Goal: Information Seeking & Learning: Check status

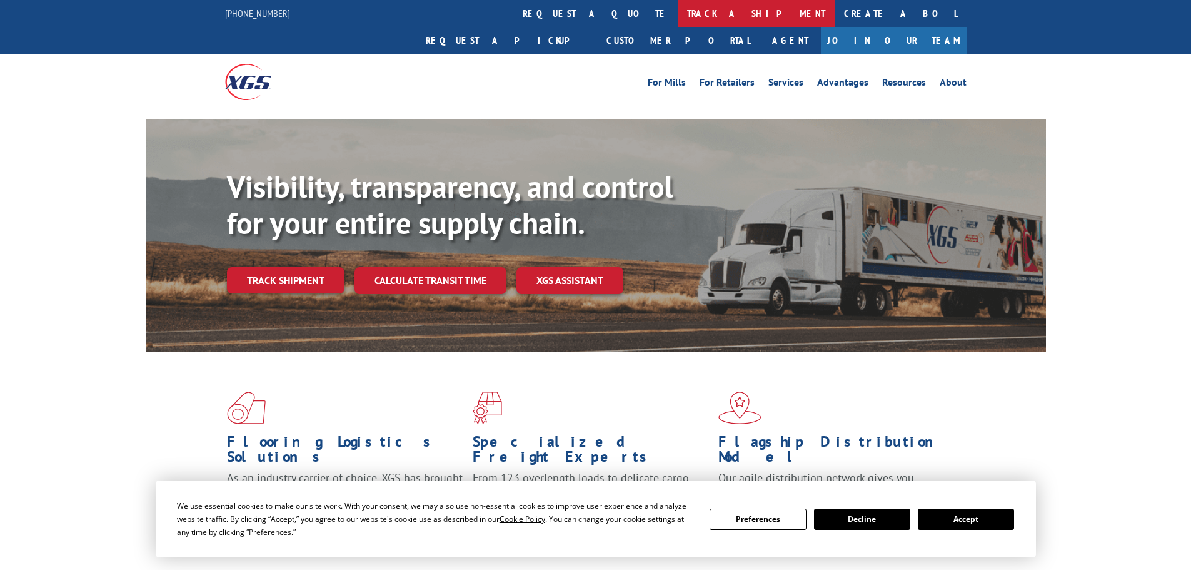
click at [678, 11] on link "track a shipment" at bounding box center [756, 13] width 157 height 27
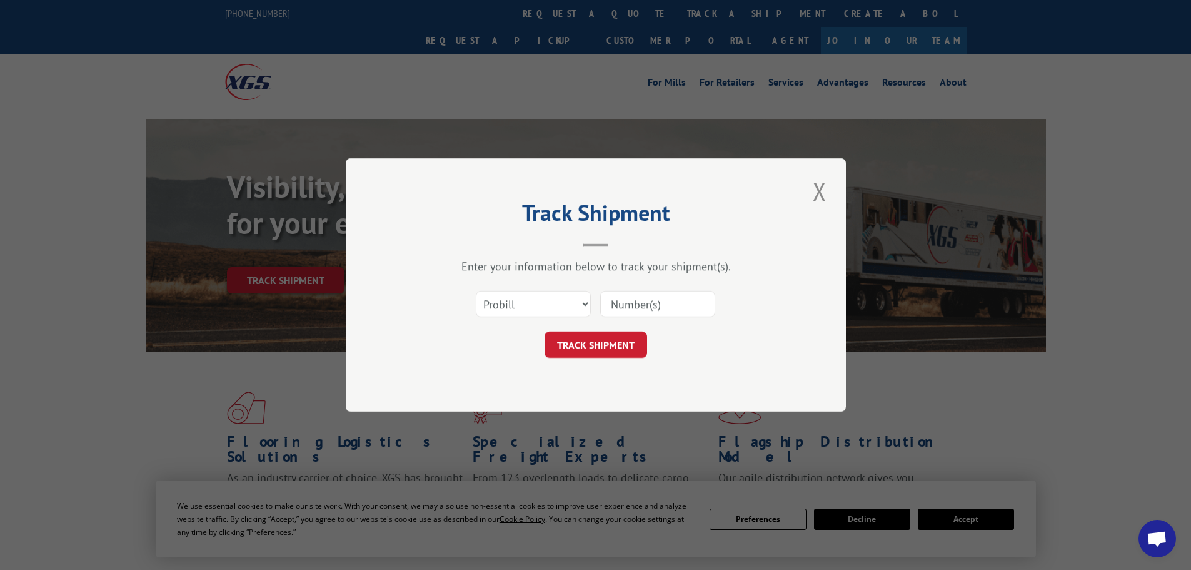
paste input "17462410"
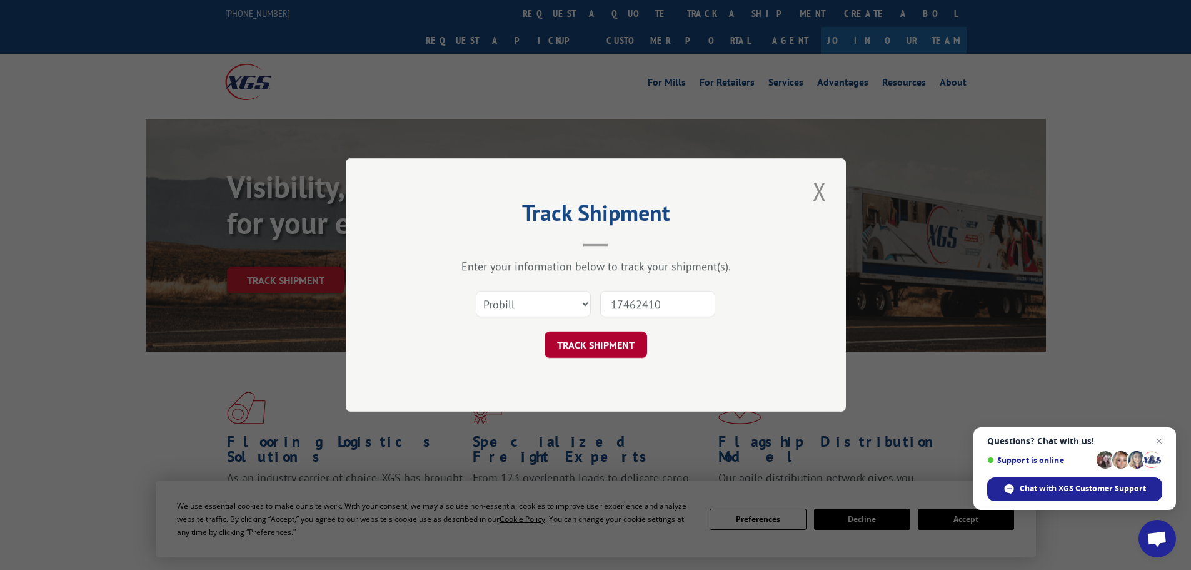
type input "17462410"
click at [582, 346] on button "TRACK SHIPMENT" at bounding box center [596, 344] width 103 height 26
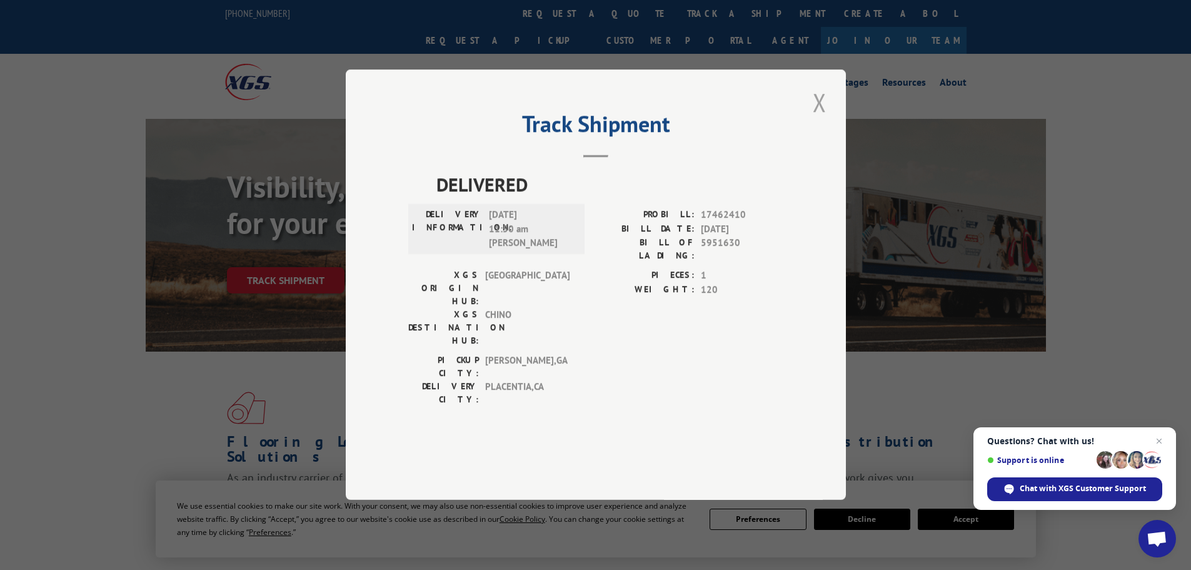
click at [824, 119] on button "Close modal" at bounding box center [819, 102] width 21 height 34
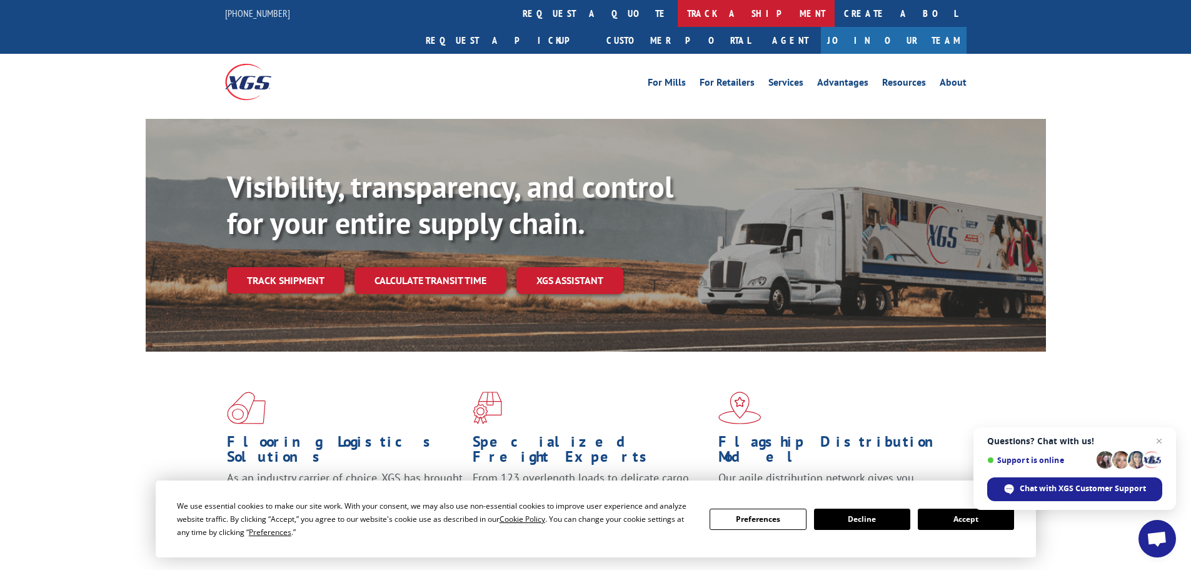
click at [678, 11] on link "track a shipment" at bounding box center [756, 13] width 157 height 27
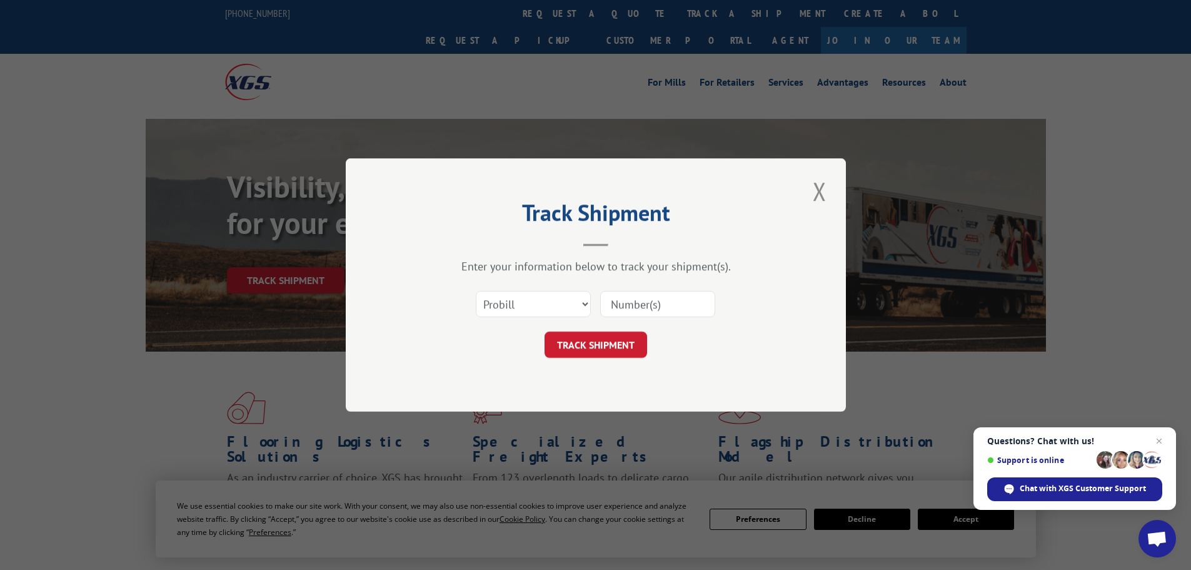
paste input "17462574"
type input "17462574"
click at [615, 347] on button "TRACK SHIPMENT" at bounding box center [596, 344] width 103 height 26
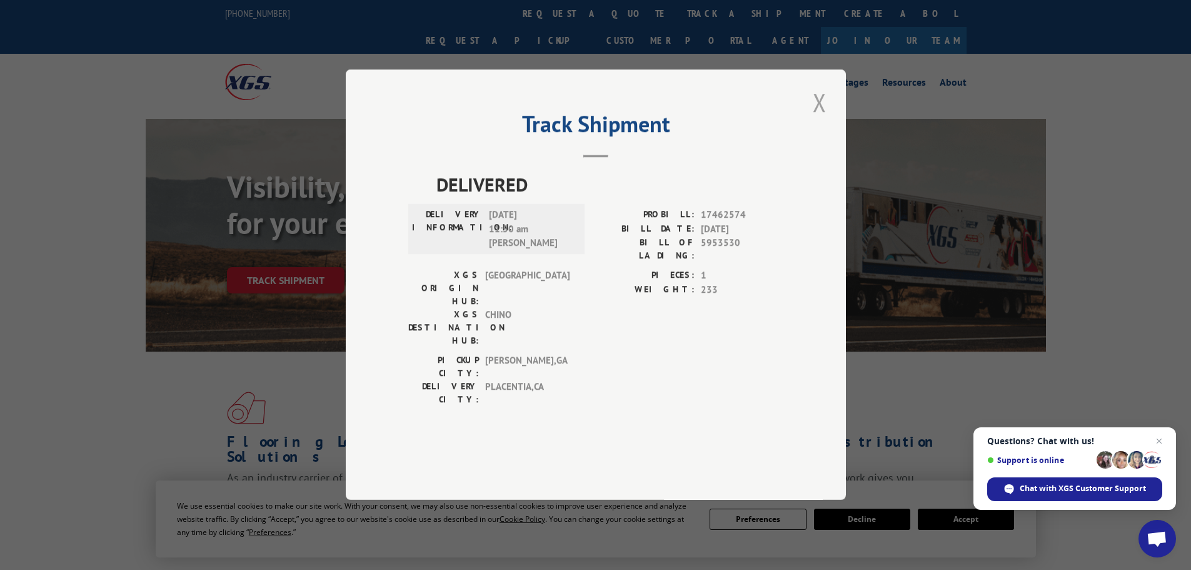
click at [820, 119] on button "Close modal" at bounding box center [819, 102] width 21 height 34
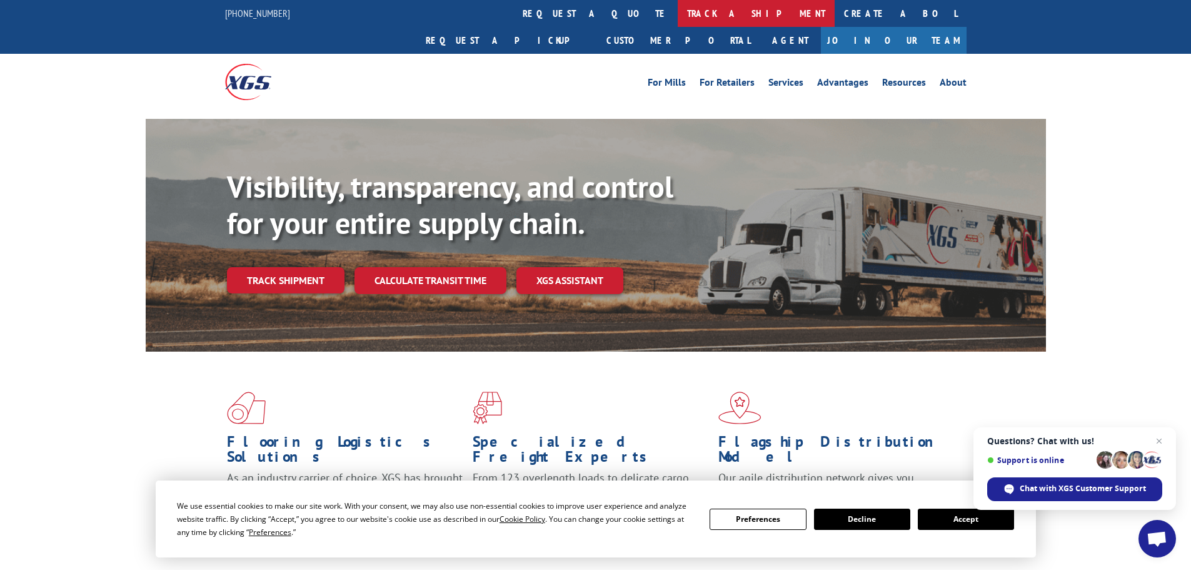
click at [678, 11] on link "track a shipment" at bounding box center [756, 13] width 157 height 27
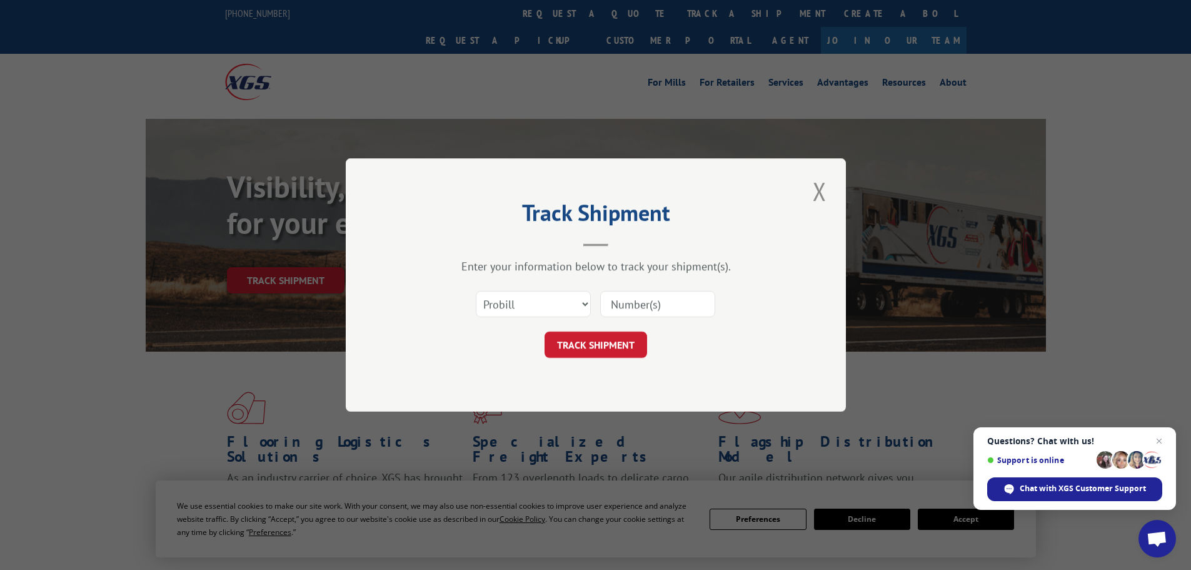
click at [609, 305] on input at bounding box center [657, 304] width 115 height 26
paste input "17308636"
type input "17308636"
click at [581, 340] on button "TRACK SHIPMENT" at bounding box center [596, 344] width 103 height 26
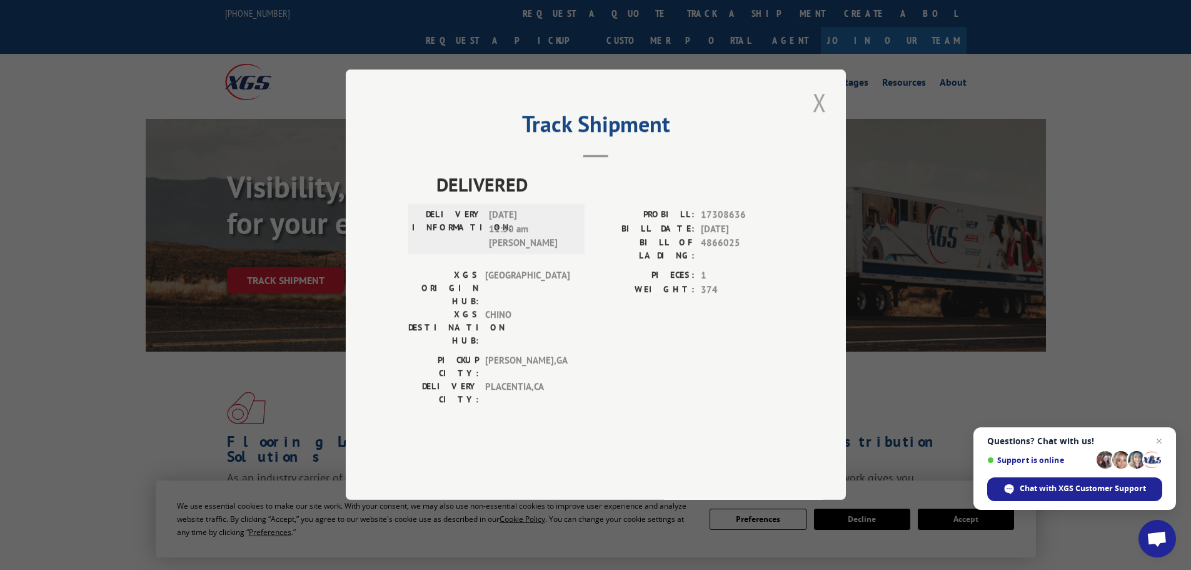
click at [816, 119] on button "Close modal" at bounding box center [819, 102] width 21 height 34
